Goal: Task Accomplishment & Management: Manage account settings

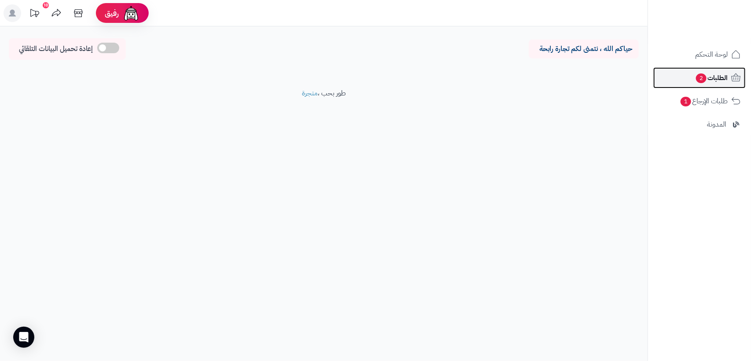
click at [709, 80] on span "الطلبات 2" at bounding box center [712, 78] width 33 height 12
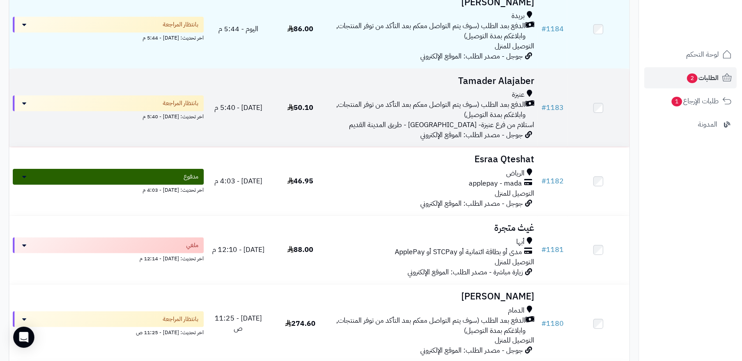
scroll to position [165, 0]
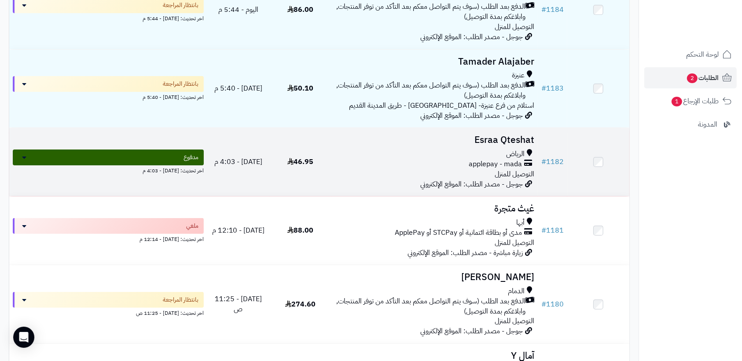
click at [388, 160] on div "applepay - mada" at bounding box center [434, 164] width 199 height 10
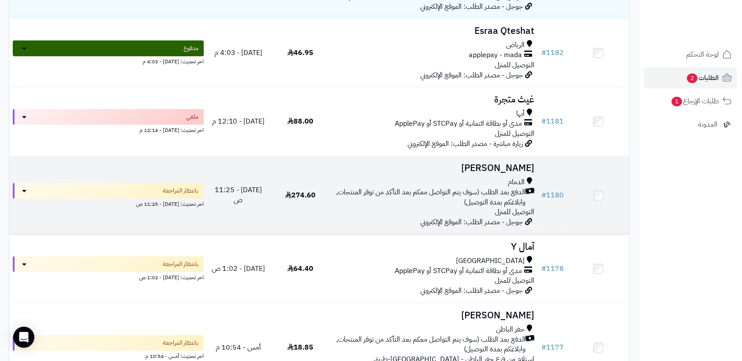
scroll to position [329, 0]
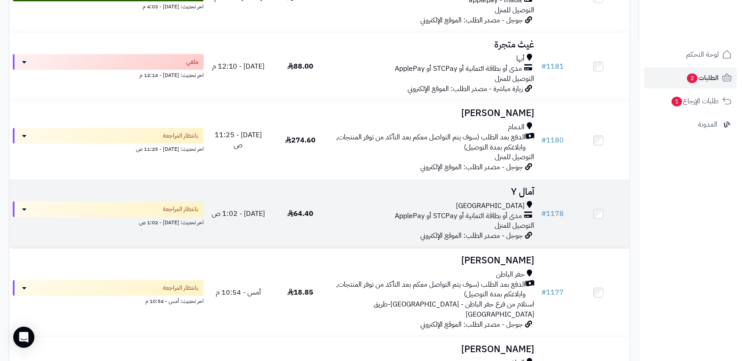
click at [378, 208] on div "جدة" at bounding box center [434, 206] width 199 height 10
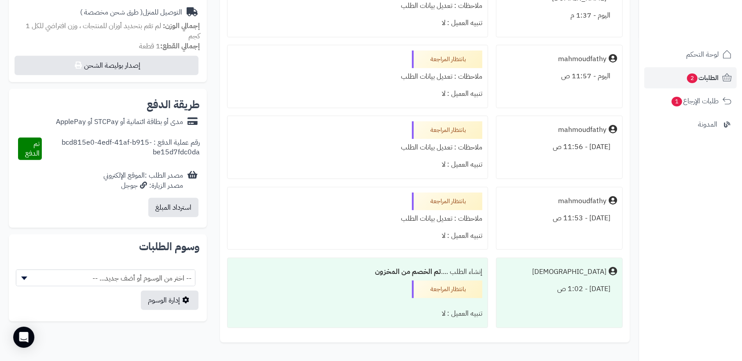
scroll to position [381, 0]
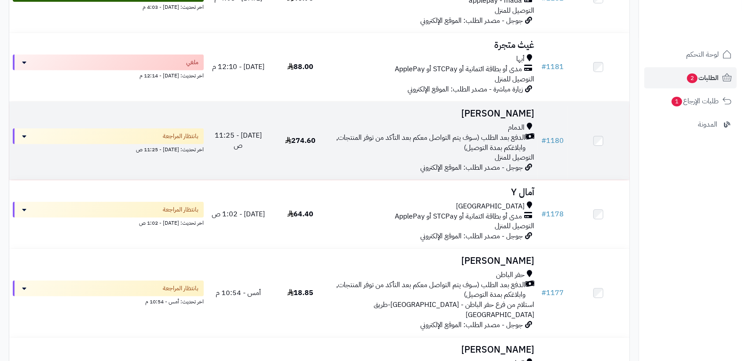
scroll to position [329, 0]
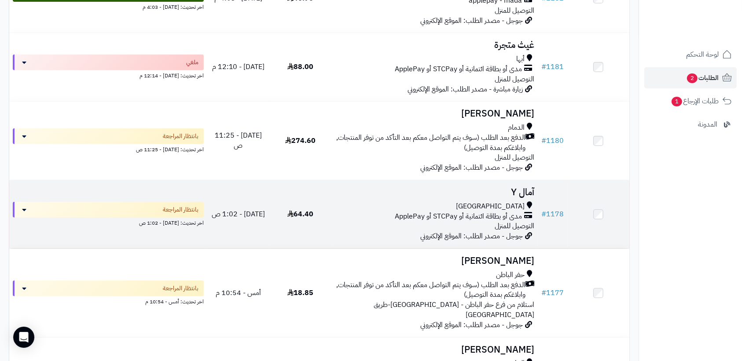
click at [440, 213] on span "مدى أو بطاقة ائتمانية أو STCPay أو ApplePay" at bounding box center [458, 217] width 127 height 10
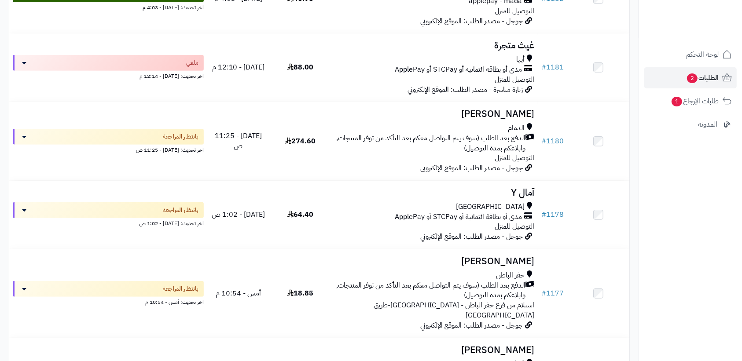
scroll to position [328, 0]
